Goal: Task Accomplishment & Management: Manage account settings

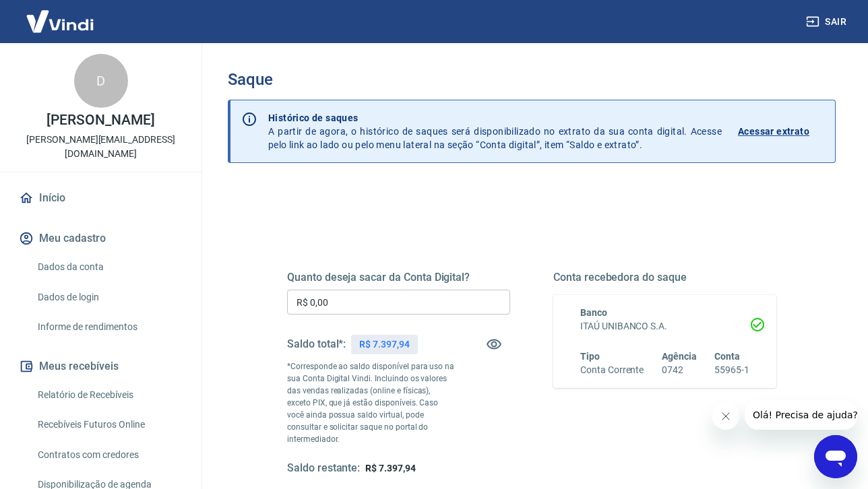
click at [370, 298] on input "R$ 0,00" at bounding box center [398, 302] width 223 height 25
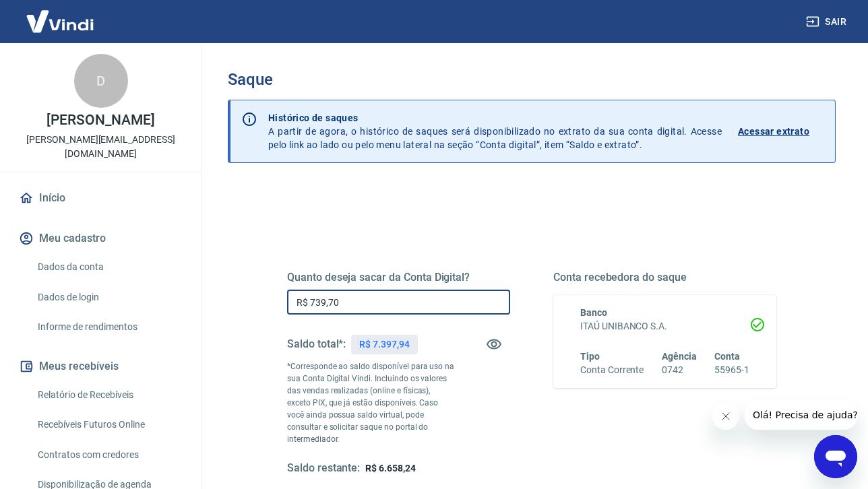
type input "R$ 7.397,00"
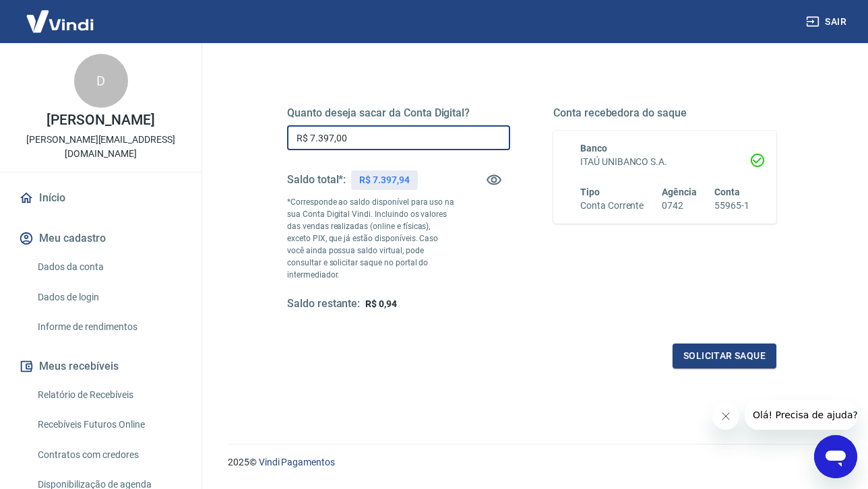
scroll to position [165, 0]
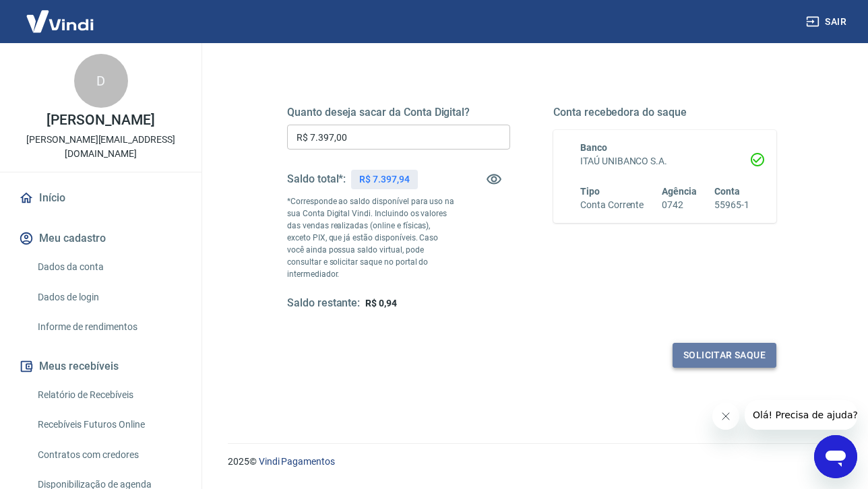
click at [746, 343] on button "Solicitar saque" at bounding box center [725, 355] width 104 height 25
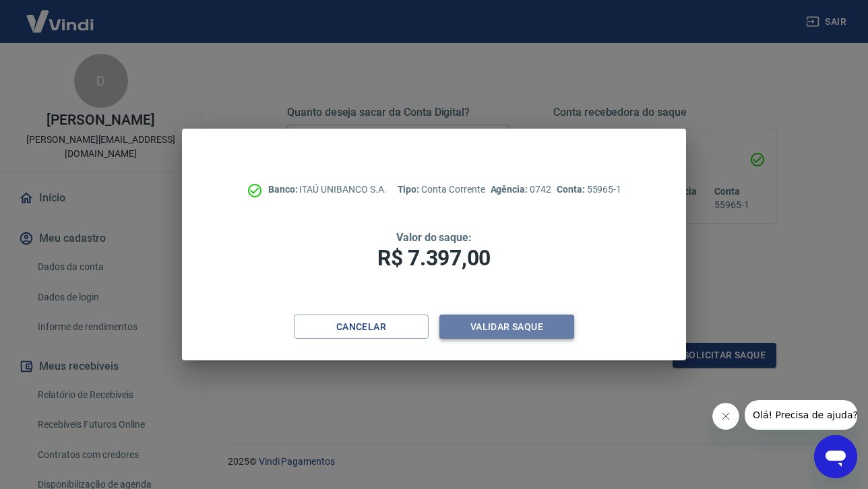
click at [545, 330] on button "Validar saque" at bounding box center [507, 327] width 135 height 25
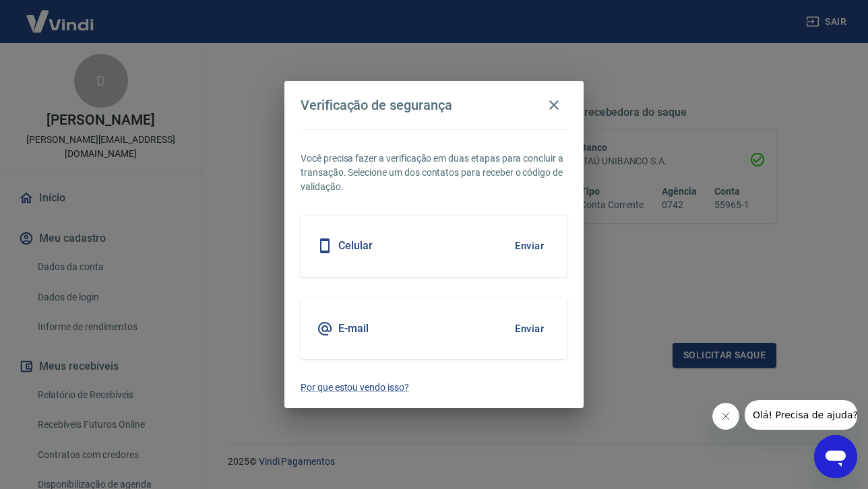
click at [528, 247] on button "Enviar" at bounding box center [530, 246] width 44 height 28
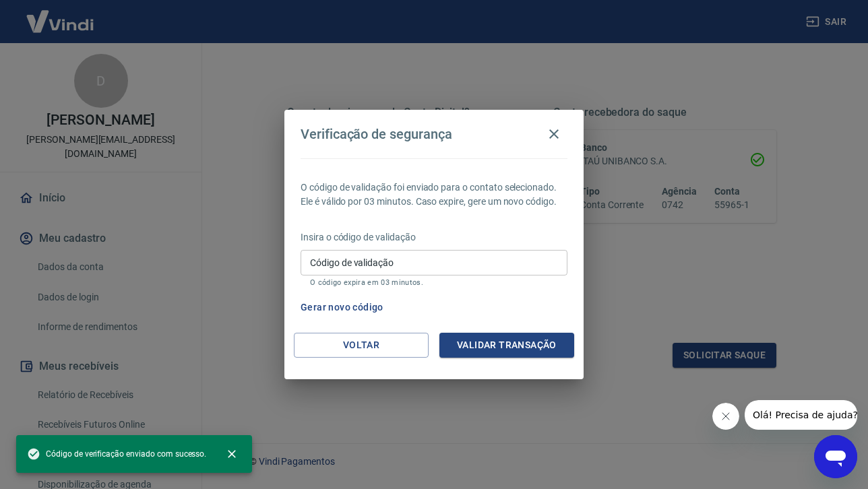
click at [492, 257] on input "Código de validação" at bounding box center [434, 262] width 267 height 25
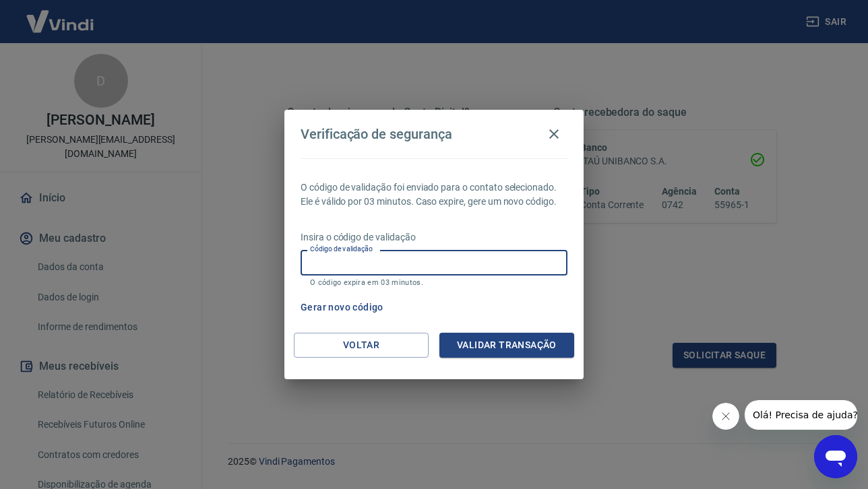
click at [436, 267] on input "Código de validação" at bounding box center [434, 262] width 267 height 25
click at [394, 262] on input "Código de validação" at bounding box center [434, 262] width 267 height 25
click at [335, 261] on input "Código de validação" at bounding box center [434, 262] width 267 height 25
click at [363, 305] on button "Gerar novo código" at bounding box center [342, 307] width 94 height 25
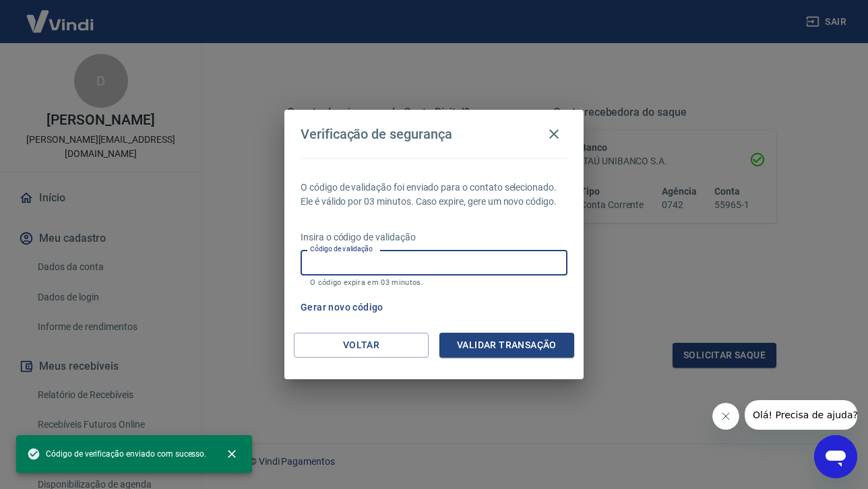
click at [382, 264] on input "Código de validação" at bounding box center [434, 262] width 267 height 25
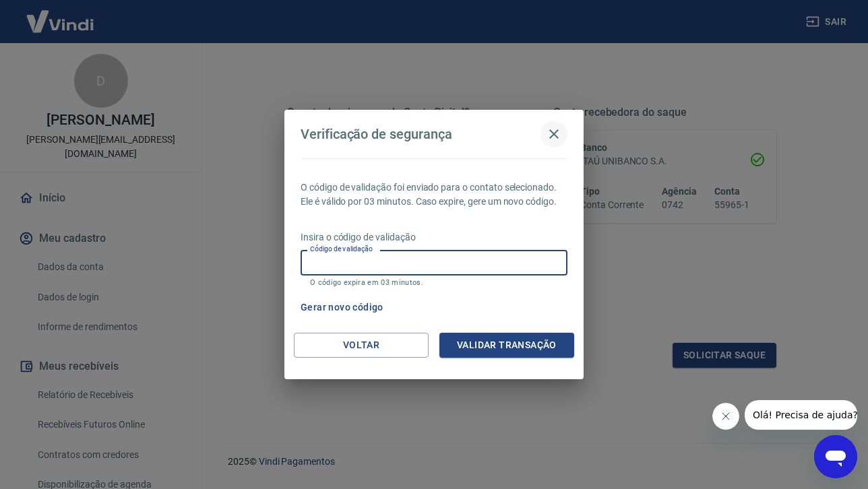
click at [555, 131] on icon "button" at bounding box center [554, 134] width 16 height 16
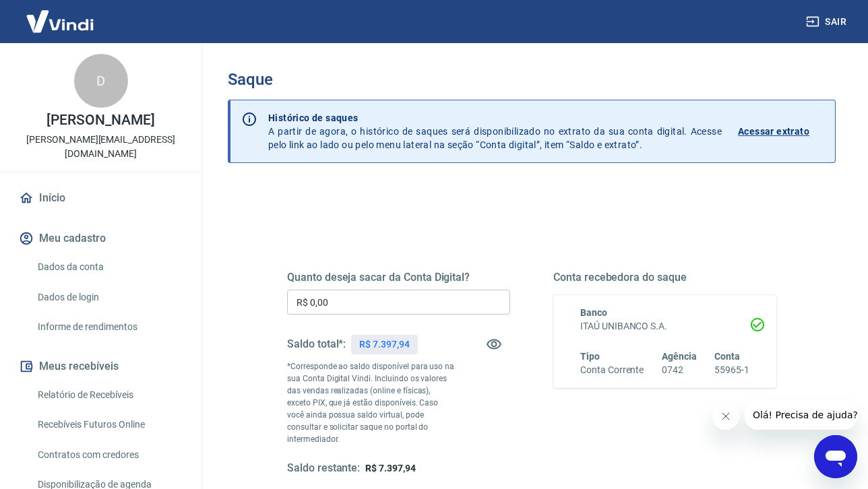
click at [338, 306] on input "R$ 0,00" at bounding box center [398, 302] width 223 height 25
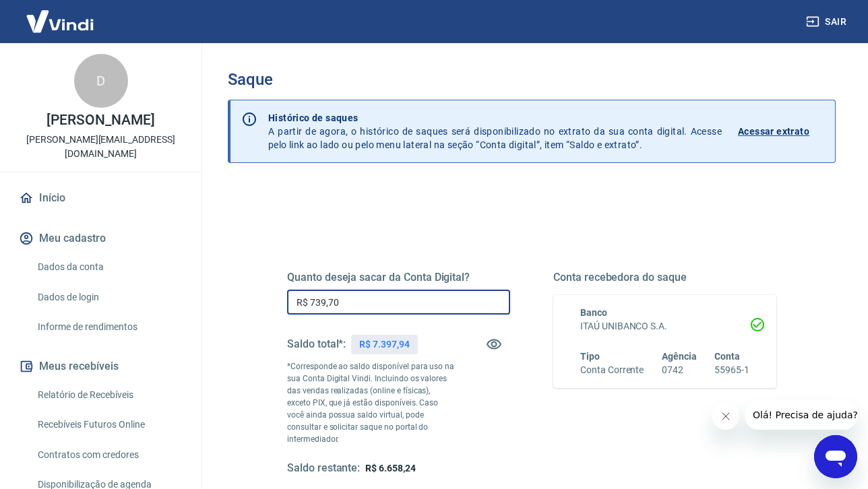
type input "R$ 7.397,00"
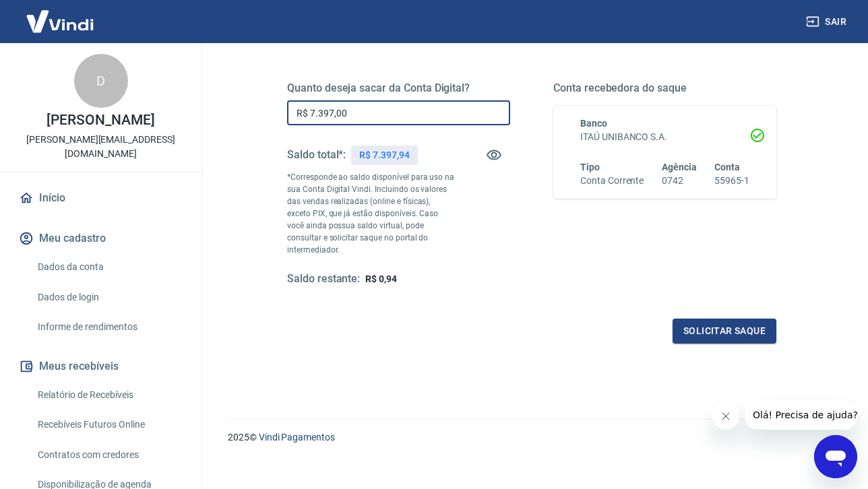
scroll to position [189, 0]
click at [746, 320] on button "Solicitar saque" at bounding box center [725, 332] width 104 height 25
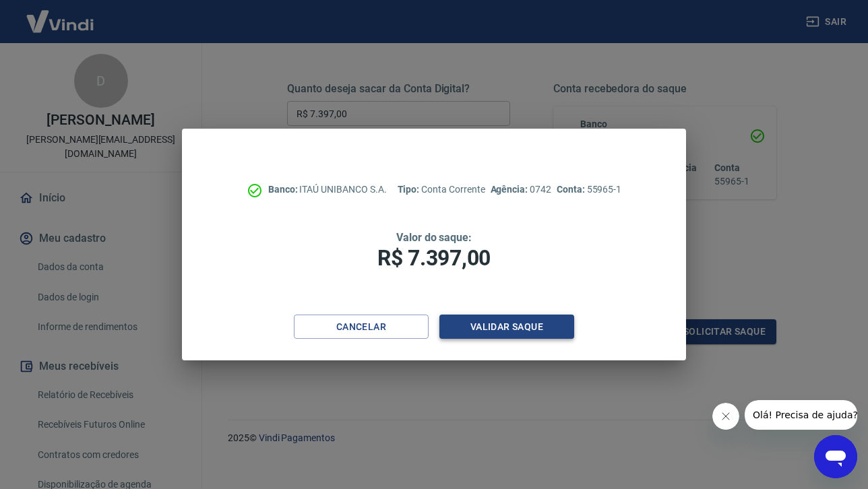
click at [510, 330] on button "Validar saque" at bounding box center [507, 327] width 135 height 25
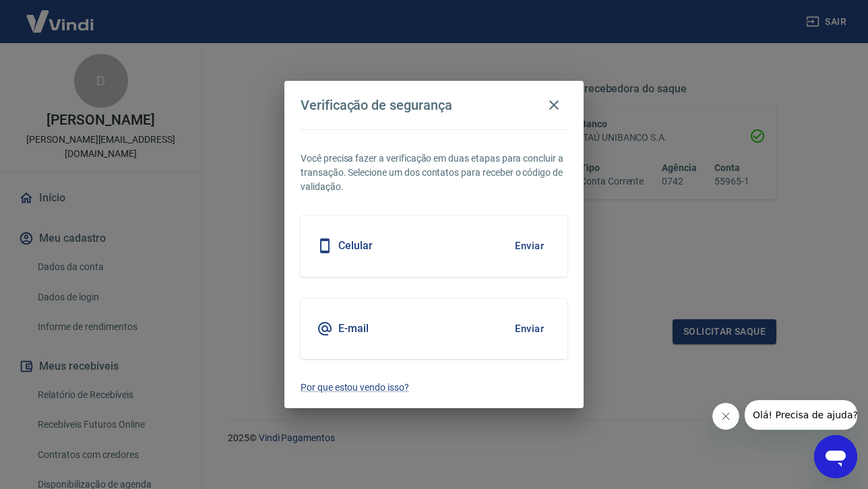
click at [529, 247] on button "Enviar" at bounding box center [530, 246] width 44 height 28
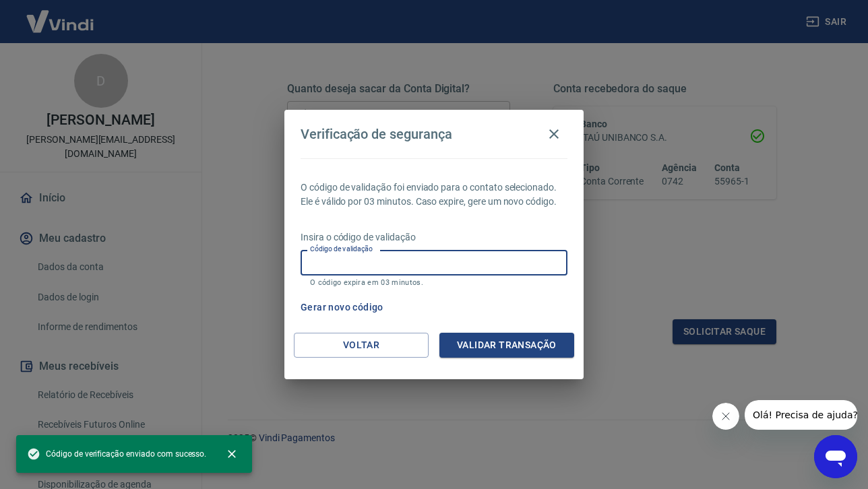
click at [514, 266] on input "Código de validação" at bounding box center [434, 262] width 267 height 25
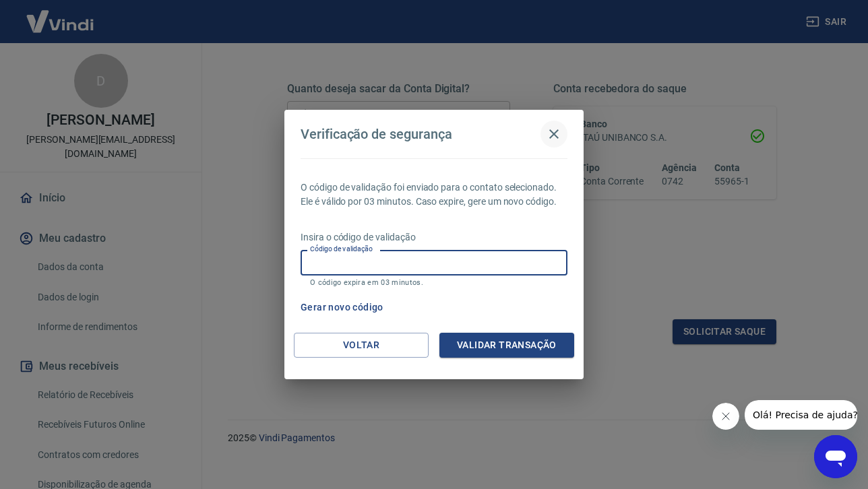
click at [554, 135] on icon "button" at bounding box center [553, 133] width 9 height 9
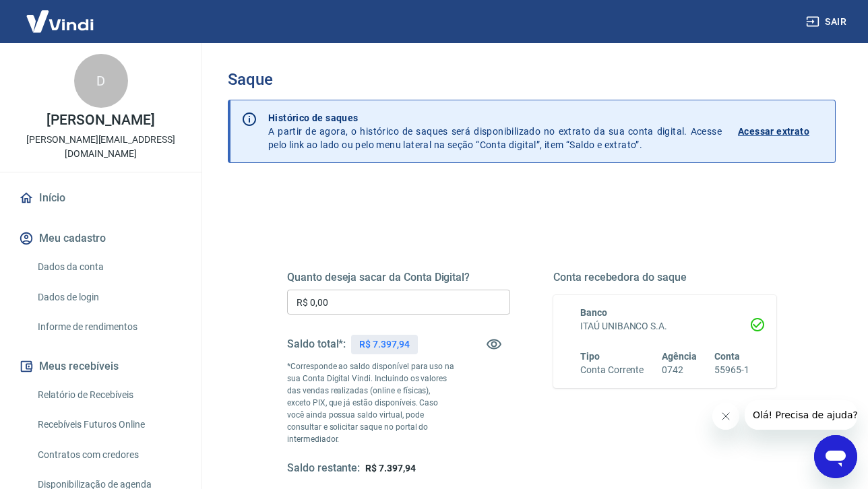
click at [363, 297] on input "R$ 0,00" at bounding box center [398, 302] width 223 height 25
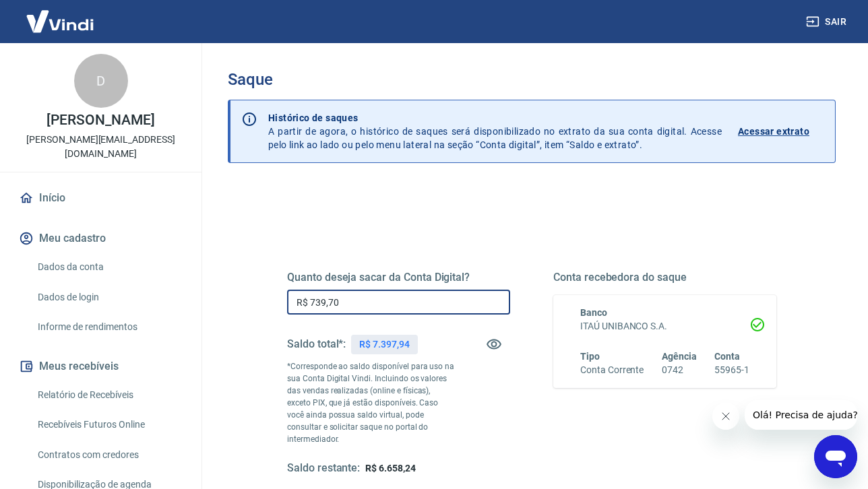
type input "R$ 7.397,00"
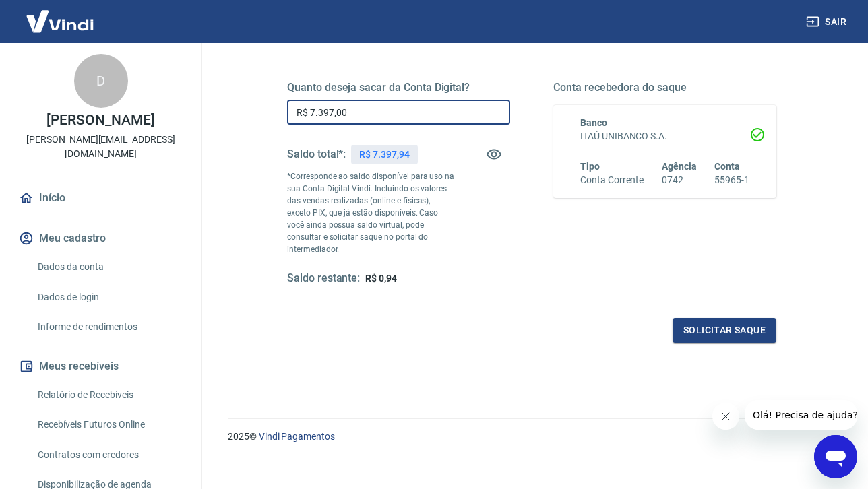
scroll to position [189, 0]
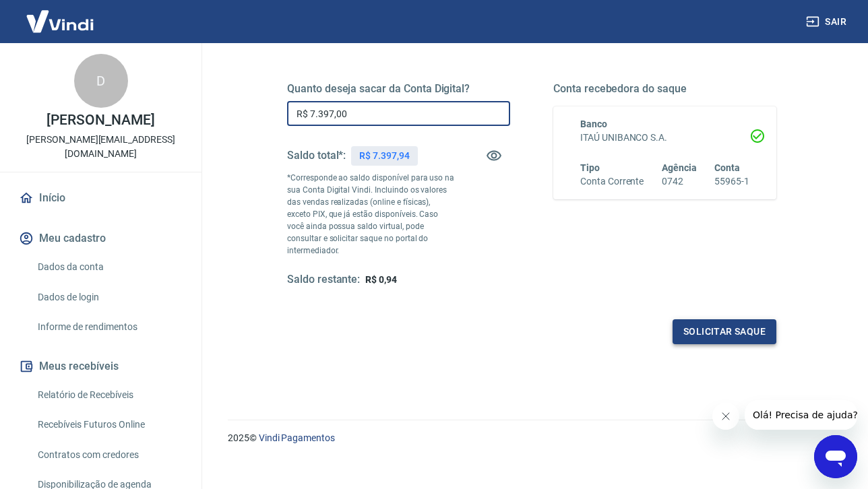
click at [716, 320] on button "Solicitar saque" at bounding box center [725, 332] width 104 height 25
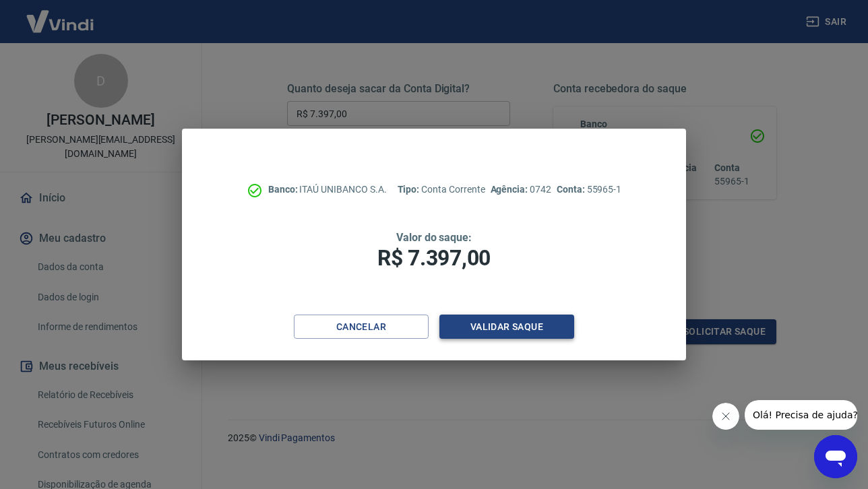
click at [500, 326] on button "Validar saque" at bounding box center [507, 327] width 135 height 25
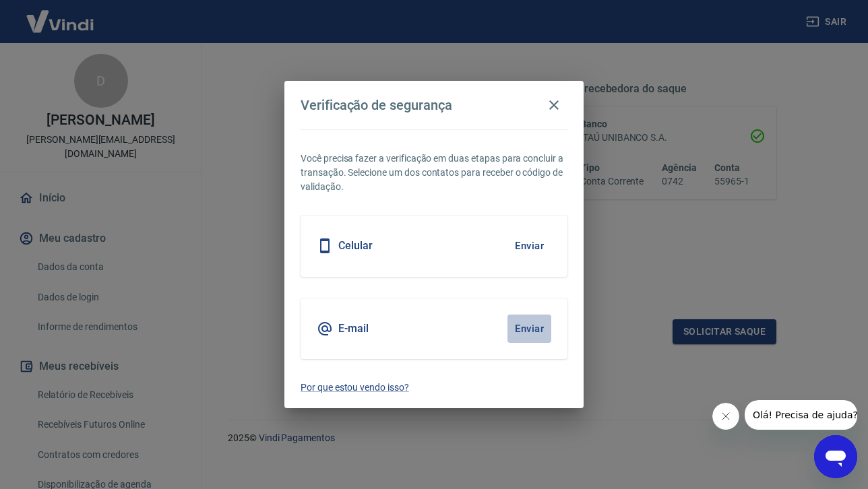
click at [535, 330] on button "Enviar" at bounding box center [530, 329] width 44 height 28
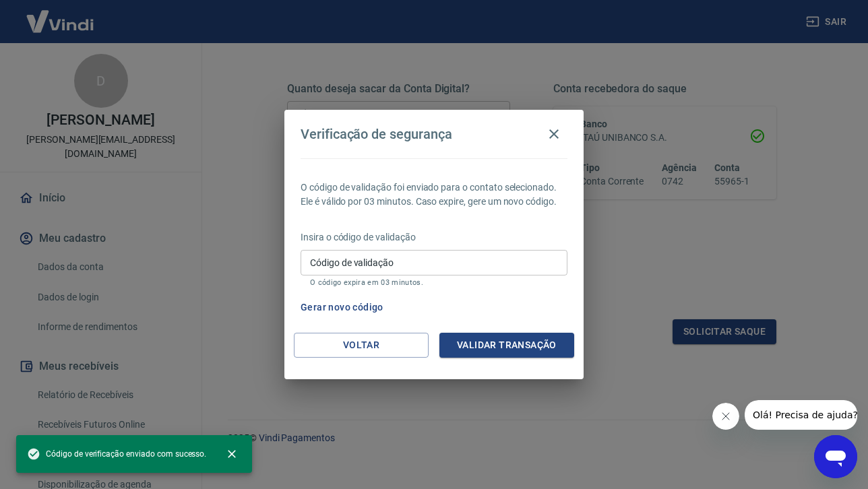
click at [431, 262] on input "Código de validação" at bounding box center [434, 262] width 267 height 25
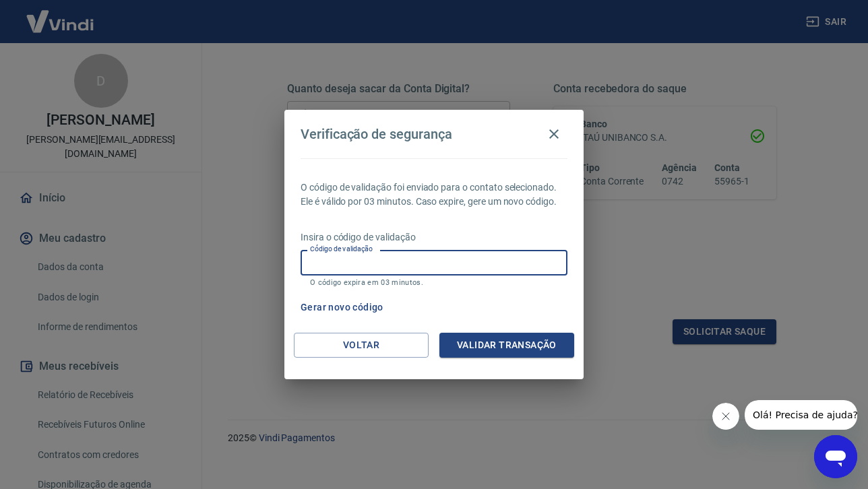
click at [361, 267] on input "Código de validação" at bounding box center [434, 262] width 267 height 25
type input "180823"
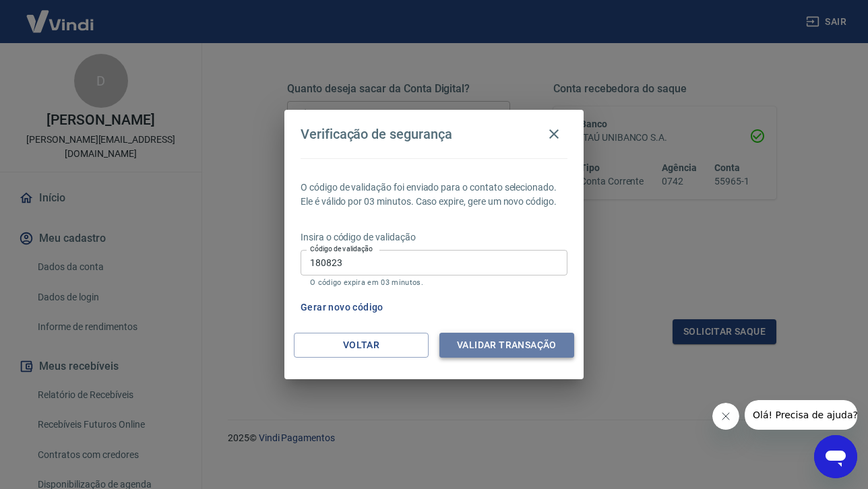
click at [520, 339] on button "Validar transação" at bounding box center [507, 345] width 135 height 25
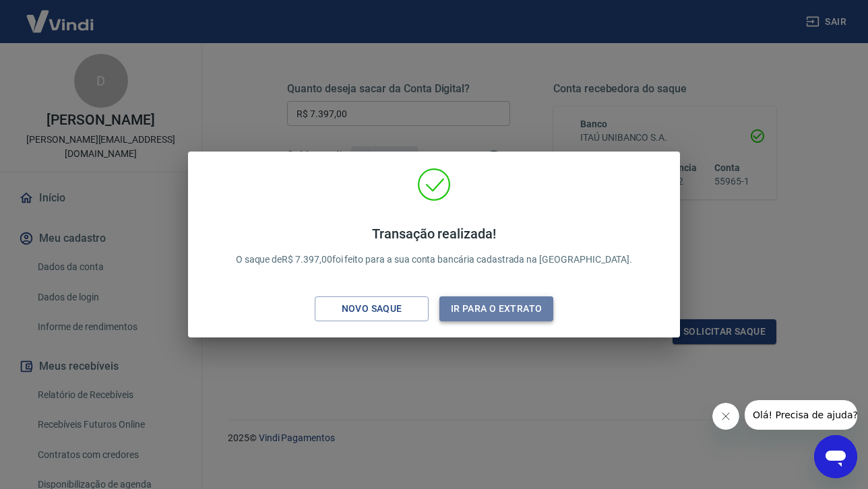
click at [508, 312] on button "Ir para o extrato" at bounding box center [497, 309] width 114 height 25
